Goal: Navigation & Orientation: Go to known website

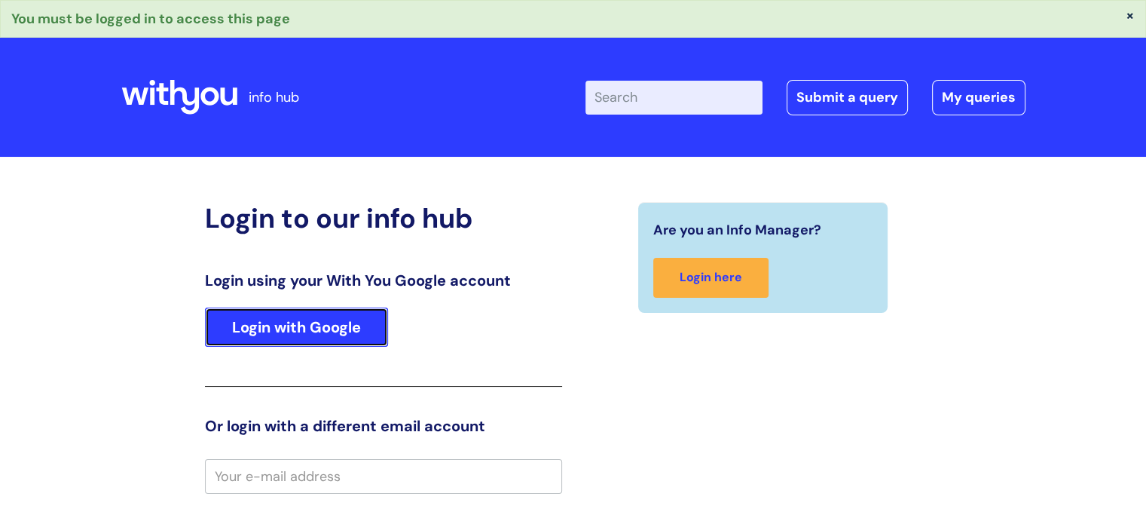
click at [316, 325] on link "Login with Google" at bounding box center [296, 326] width 183 height 39
